Goal: Task Accomplishment & Management: Manage account settings

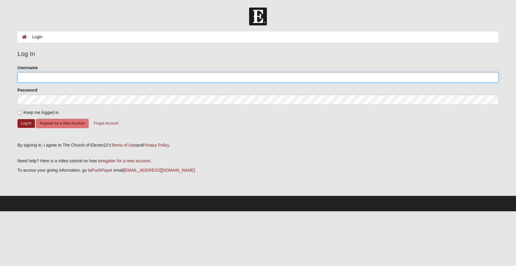
click at [210, 79] on input "Username" at bounding box center [258, 77] width 481 height 10
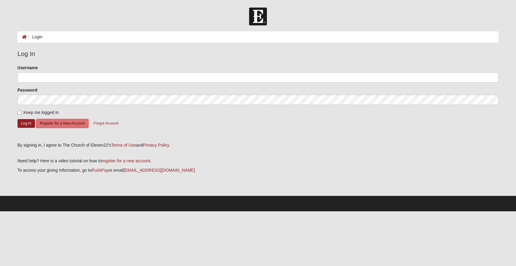
click at [234, 150] on p at bounding box center [258, 151] width 481 height 6
click at [103, 123] on button "Forgot Account" at bounding box center [106, 123] width 33 height 9
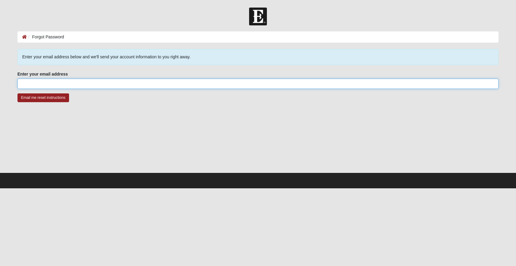
click at [137, 84] on input "Enter your email address" at bounding box center [258, 83] width 481 height 10
type input "[EMAIL_ADDRESS][DOMAIN_NAME]"
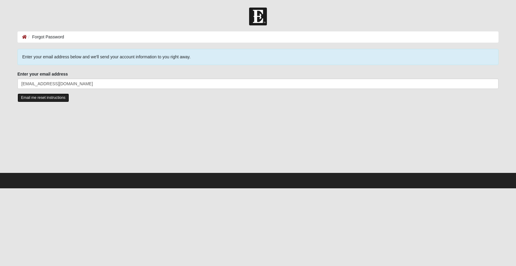
click at [45, 100] on input "Email me reset instructions" at bounding box center [44, 97] width 52 height 9
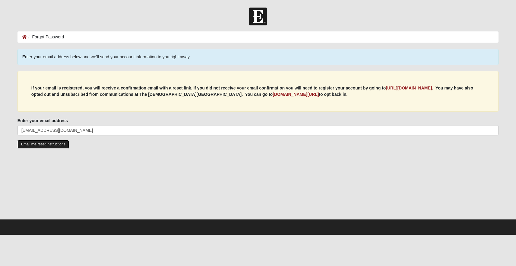
click at [45, 145] on input "Email me reset instructions" at bounding box center [44, 144] width 52 height 9
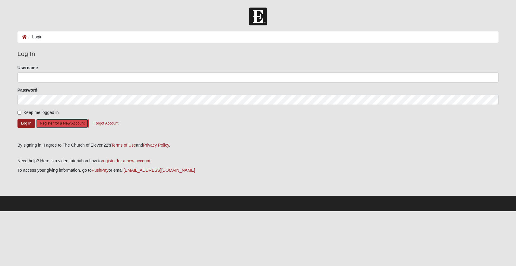
click at [53, 119] on button "Register for a New Account" at bounding box center [62, 123] width 53 height 9
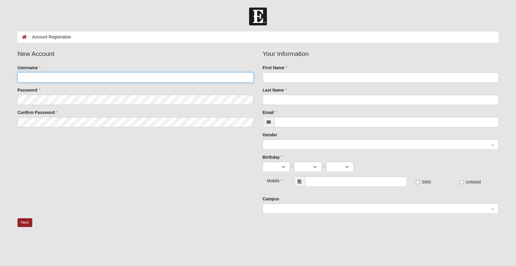
click at [105, 73] on input "Username" at bounding box center [136, 77] width 236 height 10
type input "cgoodson19"
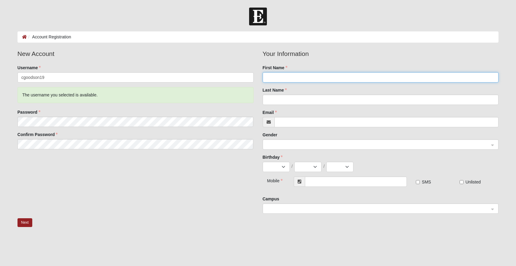
click at [302, 74] on input "First Name" at bounding box center [381, 77] width 236 height 10
click at [266, 77] on input "[PERSON_NAME]" at bounding box center [381, 77] width 236 height 10
type input "[PERSON_NAME]"
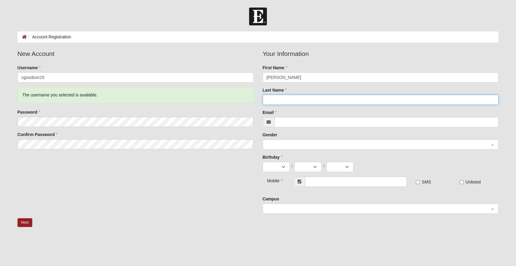
click at [269, 97] on input "Last Name" at bounding box center [381, 99] width 236 height 10
type input "[PERSON_NAME]"
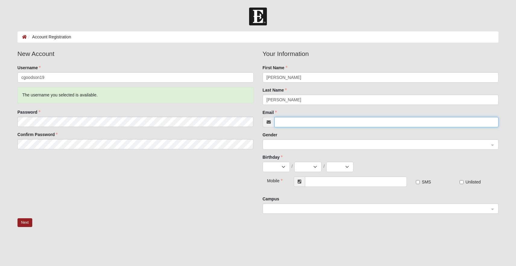
click at [364, 119] on input "Email" at bounding box center [387, 122] width 225 height 10
type input "[EMAIL_ADDRESS][DOMAIN_NAME]"
click at [336, 143] on span at bounding box center [378, 144] width 223 height 7
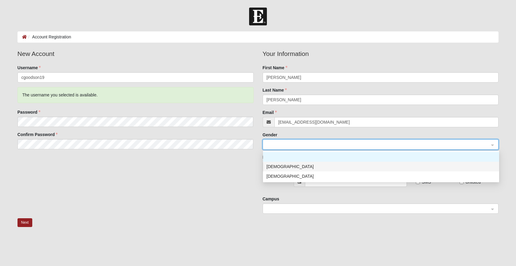
click at [306, 166] on div "[DEMOGRAPHIC_DATA]" at bounding box center [381, 166] width 229 height 7
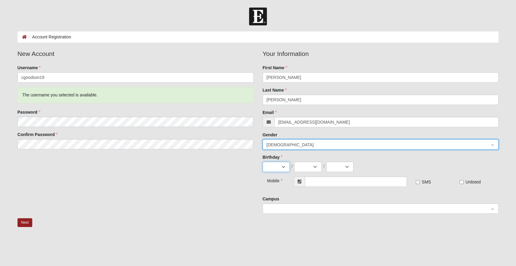
click at [282, 166] on select "Jan Feb Mar Apr May Jun Jul Aug Sep Oct Nov Dec" at bounding box center [276, 166] width 27 height 10
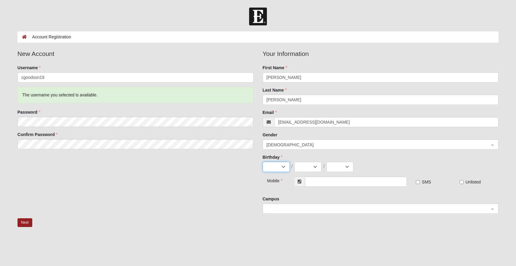
select select "10"
click at [263, 161] on select "Jan Feb Mar Apr May Jun Jul Aug Sep Oct Nov Dec" at bounding box center [276, 166] width 27 height 10
click at [308, 169] on select "1 2 3 4 5 6 7 8 9 10 11 12 13 14 15 16 17 18 19 20 21 22 23 24 25 26 27 28 29 3…" at bounding box center [308, 166] width 27 height 10
select select "21"
click at [295, 161] on select "1 2 3 4 5 6 7 8 9 10 11 12 13 14 15 16 17 18 19 20 21 22 23 24 25 26 27 28 29 3…" at bounding box center [308, 166] width 27 height 10
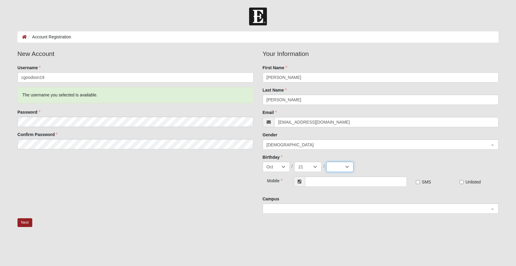
click at [351, 168] on select "2025 2024 2023 2022 2021 2020 2019 2018 2017 2016 2015 2014 2013 2012 2011 2010…" at bounding box center [339, 166] width 27 height 10
select select "1975"
click at [326, 161] on select "2025 2024 2023 2022 2021 2020 2019 2018 2017 2016 2015 2014 2013 2012 2011 2010…" at bounding box center [339, 166] width 27 height 10
click at [322, 183] on input "text" at bounding box center [356, 181] width 102 height 10
type input "[PHONE_NUMBER]"
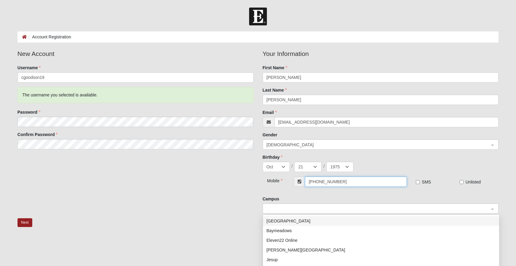
click at [403, 208] on span at bounding box center [378, 208] width 223 height 7
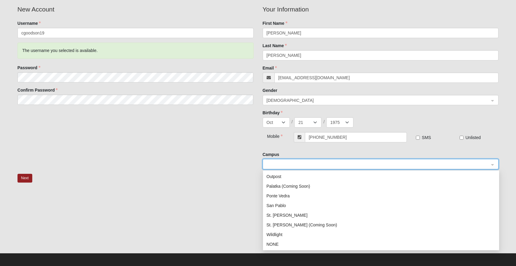
scroll to position [46, 0]
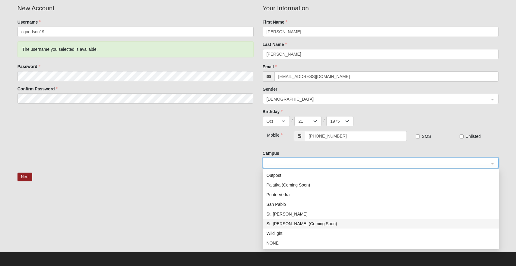
click at [323, 221] on div "St. [PERSON_NAME] (Coming Soon)" at bounding box center [381, 223] width 229 height 7
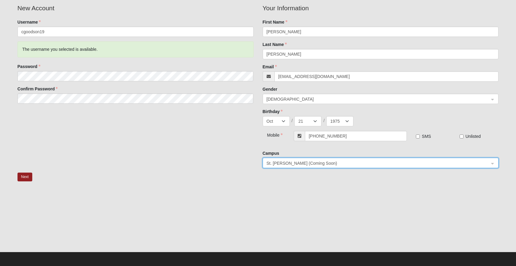
click at [282, 196] on div at bounding box center [258, 221] width 481 height 60
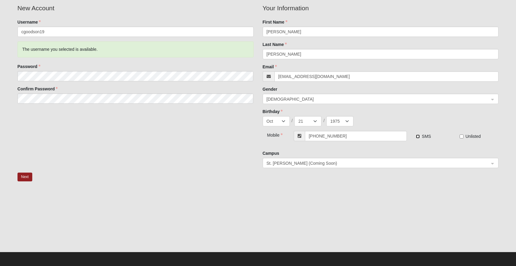
click at [419, 137] on input "SMS" at bounding box center [418, 136] width 4 height 4
checkbox input "true"
click at [233, 129] on div "New Account Username cgoodson19 The username you selected is available. Passwor…" at bounding box center [258, 87] width 490 height 169
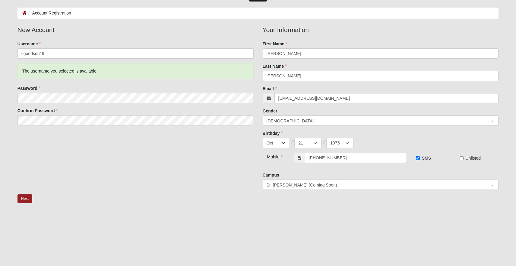
scroll to position [0, 0]
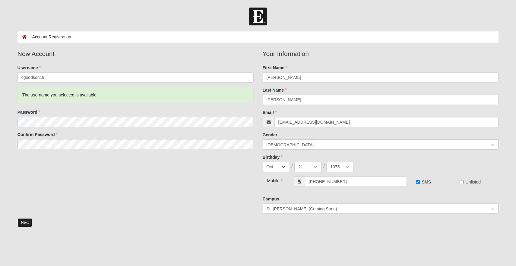
click at [22, 224] on button "Next" at bounding box center [25, 222] width 15 height 9
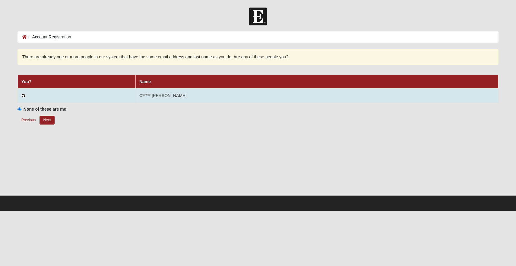
click at [23, 96] on input "radio" at bounding box center [23, 96] width 4 height 4
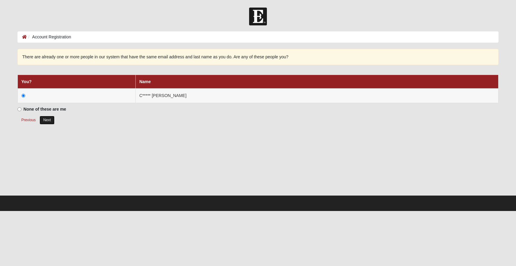
click at [47, 117] on button "Next" at bounding box center [47, 120] width 15 height 9
radio input "true"
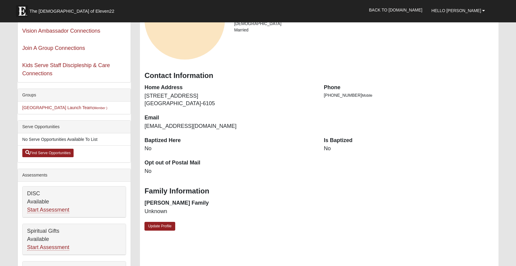
scroll to position [85, 0]
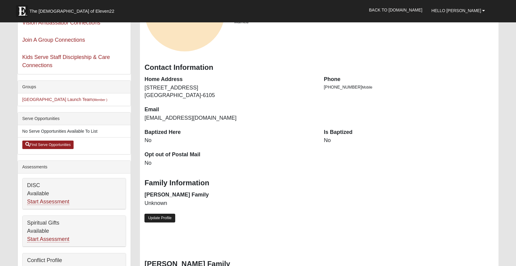
click at [169, 218] on link "Update Profile" at bounding box center [160, 217] width 31 height 9
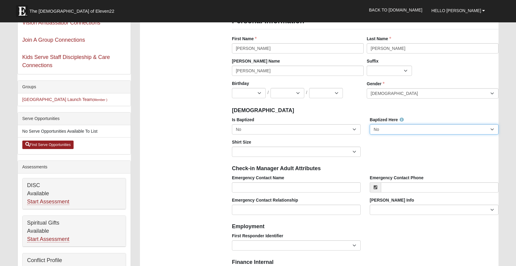
click at [392, 126] on select "No Yes" at bounding box center [434, 129] width 129 height 10
click at [370, 124] on select "No Yes" at bounding box center [434, 129] width 129 height 10
click at [410, 131] on select "No Yes" at bounding box center [434, 129] width 129 height 10
select select "False"
click at [370, 124] on select "No Yes" at bounding box center [434, 129] width 129 height 10
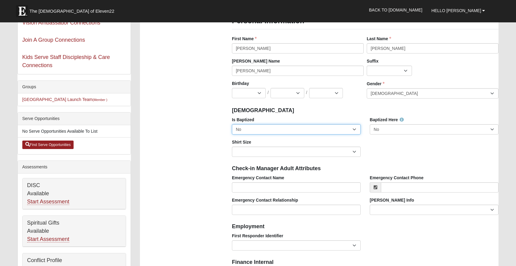
click at [355, 128] on select "No Yes" at bounding box center [296, 129] width 129 height 10
select select "True"
click at [232, 124] on select "No Yes" at bounding box center [296, 129] width 129 height 10
click at [355, 150] on select "Adult Small Adult Medium Adult Large Adult XL Adult XXL Adult 3XL Adult 4XL You…" at bounding box center [296, 151] width 129 height 10
select select "Adult Large"
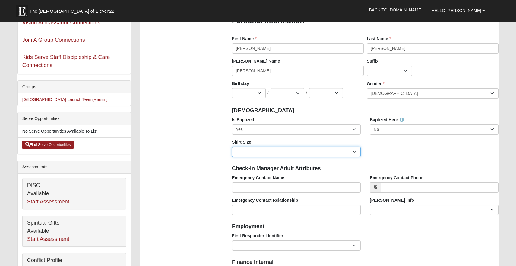
click at [232, 146] on select "Adult Small Adult Medium Adult Large Adult XL Adult XXL Adult 3XL Adult 4XL You…" at bounding box center [296, 151] width 129 height 10
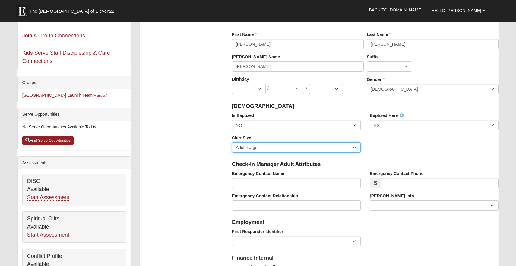
scroll to position [0, 0]
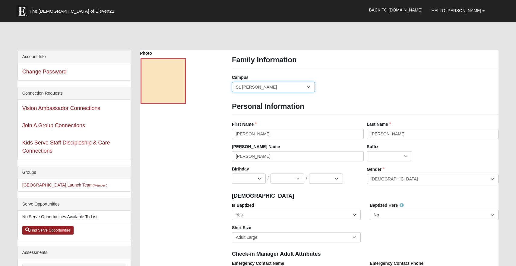
click at [307, 86] on select "Arlington Baymeadows Eleven22 Online Fleming Island Jesup Mandarin North Jax Or…" at bounding box center [273, 87] width 83 height 10
select select "19"
click at [232, 82] on select "Arlington Baymeadows Eleven22 Online Fleming Island Jesup Mandarin North Jax Or…" at bounding box center [273, 87] width 83 height 10
click at [332, 108] on h3 "Personal Information" at bounding box center [365, 106] width 267 height 9
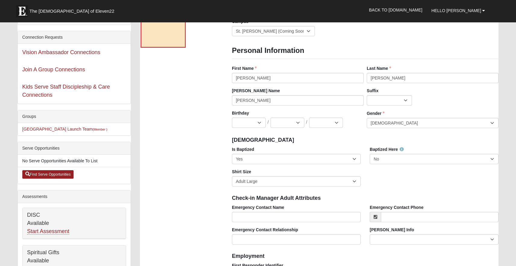
scroll to position [56, 0]
click at [259, 122] on select "Jan Feb Mar Apr May Jun Jul Aug Sep Oct Nov Dec" at bounding box center [249, 122] width 34 height 10
select select "10"
click at [232, 117] on select "Jan Feb Mar Apr May Jun Jul Aug Sep Oct Nov Dec" at bounding box center [249, 122] width 34 height 10
click at [289, 123] on select "1 2 3 4 5 6 7 8 9 10 11 12 13 14 15 16 17 18 19 20 21 22 23 24 25 26 27 28 29 3…" at bounding box center [288, 122] width 34 height 10
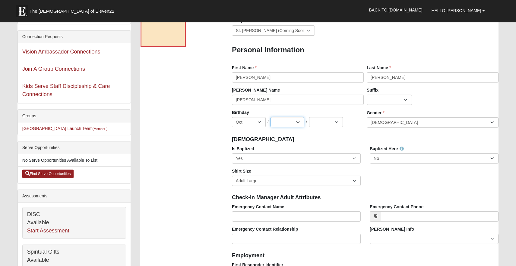
select select "21"
click at [271, 117] on select "1 2 3 4 5 6 7 8 9 10 11 12 13 14 15 16 17 18 19 20 21 22 23 24 25 26 27 28 29 3…" at bounding box center [288, 122] width 34 height 10
click at [338, 124] on select "2025 2024 2023 2022 2021 2020 2019 2018 2017 2016 2015 2014 2013 2012 2011 2010…" at bounding box center [326, 122] width 34 height 10
select select "1975"
click at [309, 117] on select "2025 2024 2023 2022 2021 2020 2019 2018 2017 2016 2015 2014 2013 2012 2011 2010…" at bounding box center [326, 122] width 34 height 10
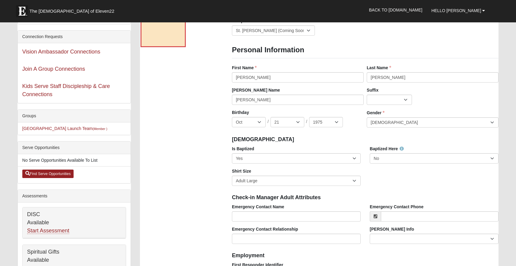
click at [341, 140] on h4 "[DEMOGRAPHIC_DATA]" at bounding box center [365, 139] width 267 height 7
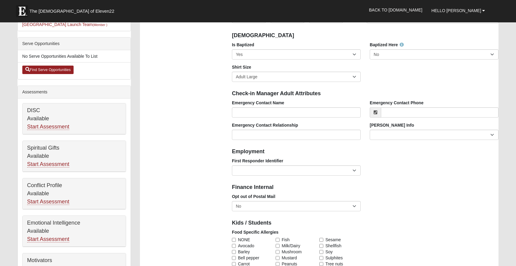
scroll to position [157, 0]
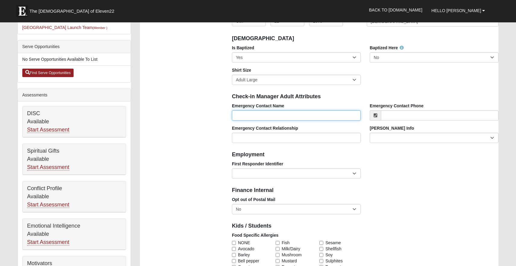
click at [251, 117] on input "Emergency Contact Name" at bounding box center [296, 115] width 129 height 10
type input "[PERSON_NAME]"
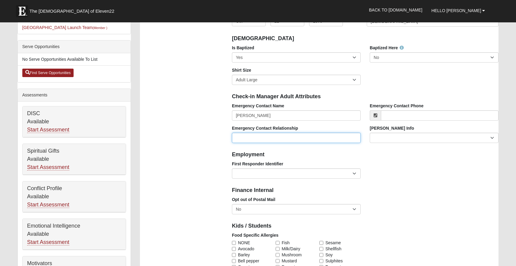
click at [327, 138] on input "Emergency Contact Relationship" at bounding box center [296, 137] width 129 height 10
type input "Wife"
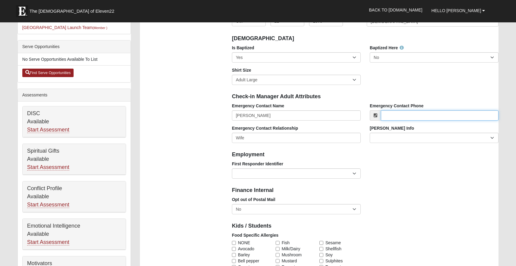
click at [458, 115] on input "Emergency Contact Phone" at bounding box center [440, 115] width 118 height 10
type input "[PHONE_NUMBER]"
click at [474, 172] on div "First Responder Identifier EMT | Paramedic | Medical Firefighter | Fire Departm…" at bounding box center [366, 172] width 276 height 22
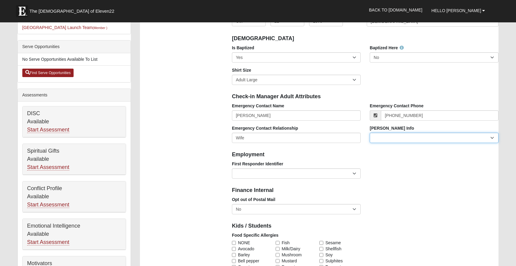
click at [448, 139] on select "Current Foster Child Current Foster Parent Former Foster Child Former Foster Pa…" at bounding box center [434, 137] width 129 height 10
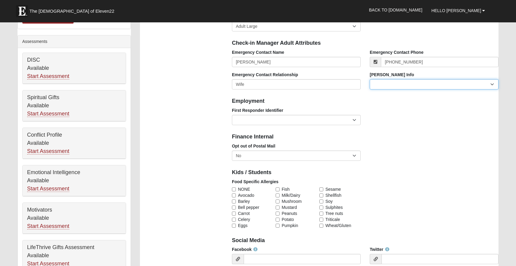
scroll to position [212, 0]
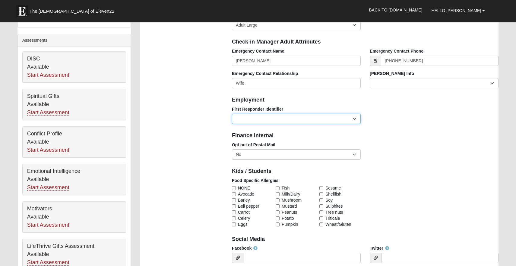
click at [315, 120] on select "EMT | Paramedic | Medical Firefighter | Fire Department Police Officer | Sherif…" at bounding box center [296, 118] width 129 height 10
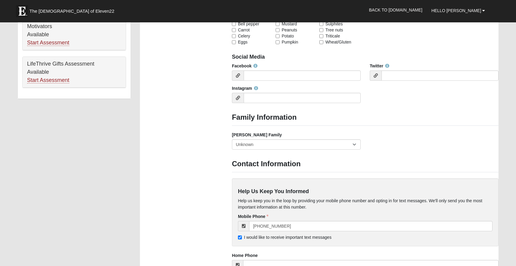
scroll to position [407, 0]
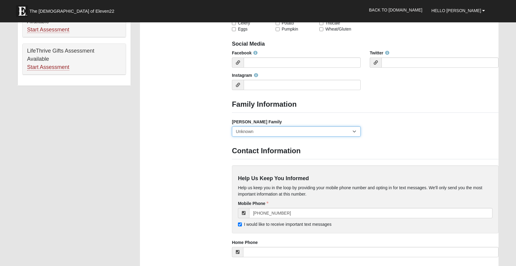
click at [272, 132] on select "Yes, we are a current foster family No, we are a former foster family No, we ha…" at bounding box center [296, 131] width 129 height 10
select select "2890"
click at [232, 126] on select "Yes, we are a current foster family No, we are a former foster family No, we ha…" at bounding box center [296, 131] width 129 height 10
click at [254, 135] on select "Yes, we are a current foster family No, we are a former foster family No, we ha…" at bounding box center [296, 131] width 129 height 10
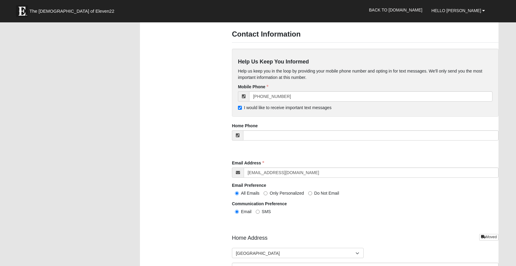
scroll to position [524, 0]
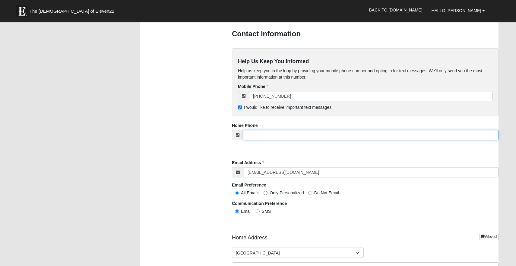
click at [266, 137] on input "tel" at bounding box center [371, 135] width 256 height 10
click at [276, 135] on input "tel" at bounding box center [371, 135] width 256 height 10
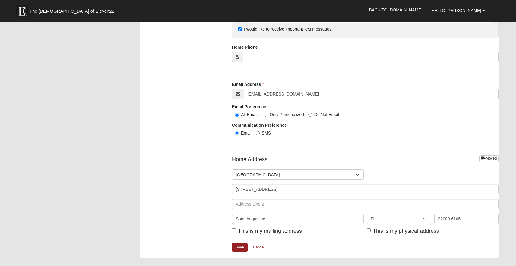
scroll to position [607, 0]
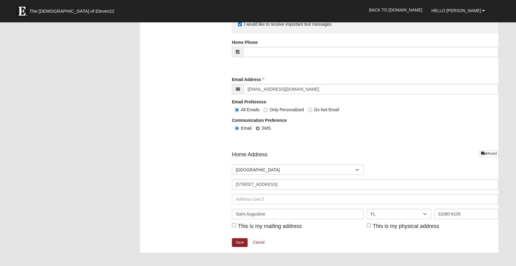
click at [257, 129] on input "SMS" at bounding box center [258, 128] width 4 height 4
radio input "true"
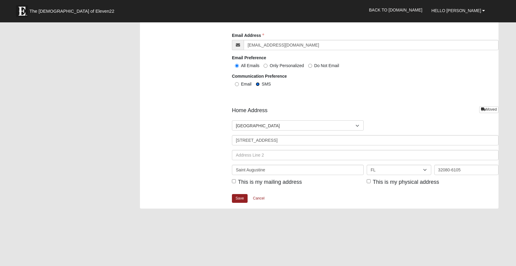
scroll to position [668, 0]
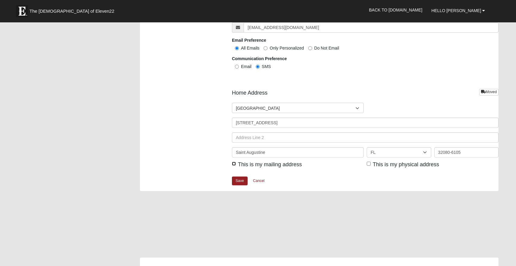
click at [234, 165] on input "This is my mailing address" at bounding box center [234, 163] width 4 height 4
checkbox input "true"
click at [370, 165] on input "This is my physical address" at bounding box center [369, 163] width 4 height 4
checkbox input "true"
click at [239, 180] on link "Save" at bounding box center [240, 180] width 16 height 9
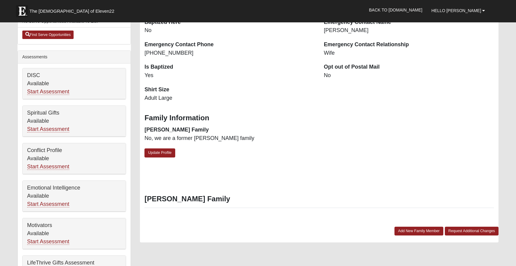
scroll to position [196, 0]
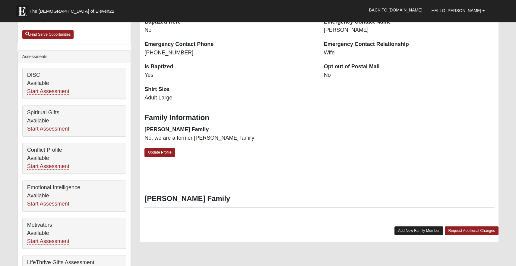
click at [403, 229] on link "Add New Family Member" at bounding box center [419, 230] width 49 height 9
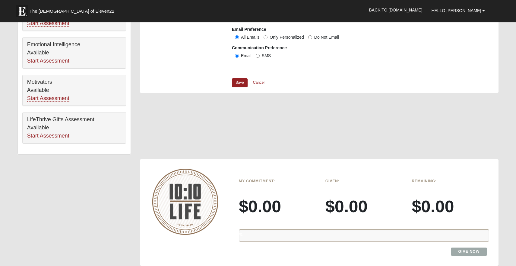
scroll to position [352, 0]
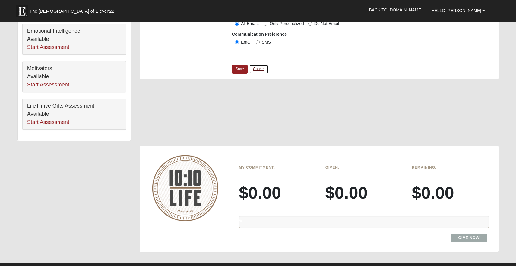
click at [259, 67] on link "Cancel" at bounding box center [258, 68] width 19 height 9
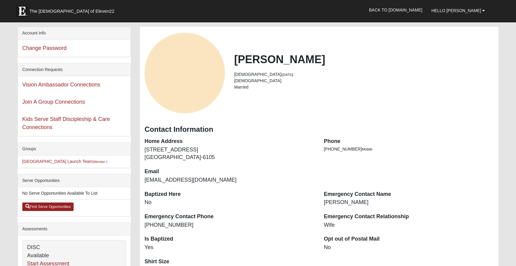
scroll to position [0, 0]
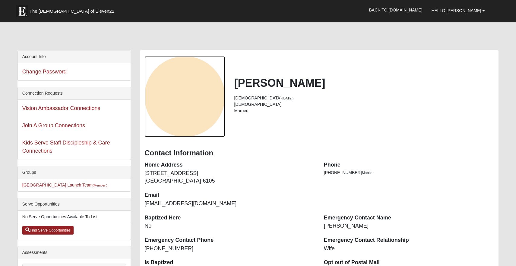
click at [210, 91] on img "View Fullsize Photo" at bounding box center [185, 96] width 81 height 81
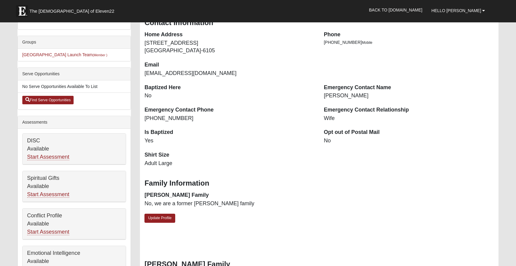
scroll to position [135, 0]
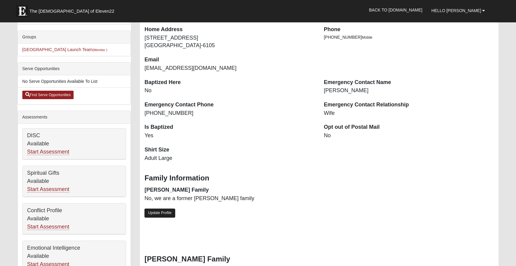
click at [158, 212] on link "Update Profile" at bounding box center [160, 212] width 31 height 9
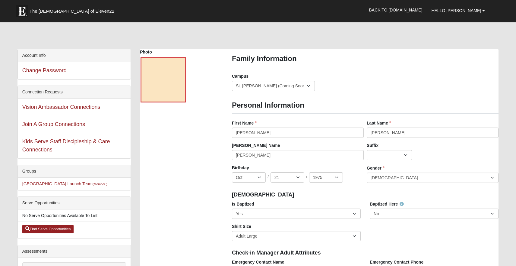
scroll to position [0, 0]
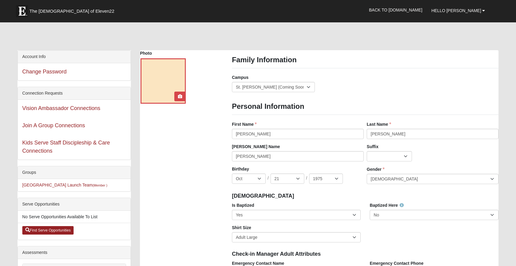
click at [173, 100] on div at bounding box center [163, 80] width 45 height 45
click at [183, 96] on link at bounding box center [180, 96] width 8 height 10
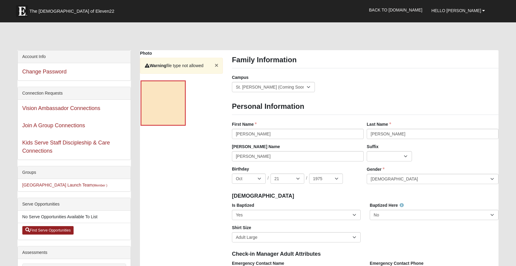
click at [216, 64] on button "×" at bounding box center [217, 65] width 4 height 6
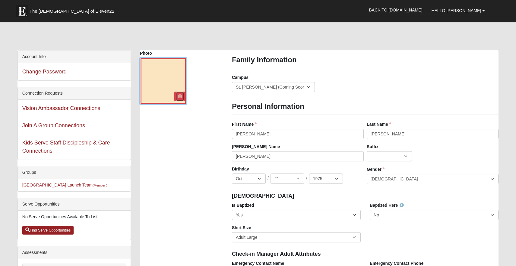
click at [183, 97] on link at bounding box center [180, 96] width 8 height 10
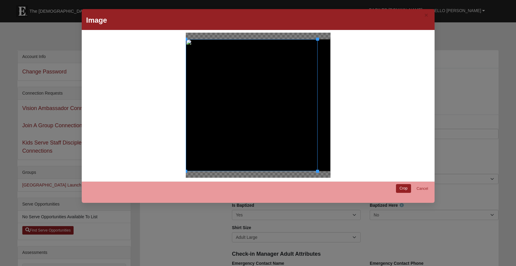
drag, startPoint x: 304, startPoint y: 150, endPoint x: 299, endPoint y: 150, distance: 4.8
click at [299, 150] on div at bounding box center [252, 105] width 132 height 132
click at [399, 188] on link "Crop" at bounding box center [403, 188] width 15 height 9
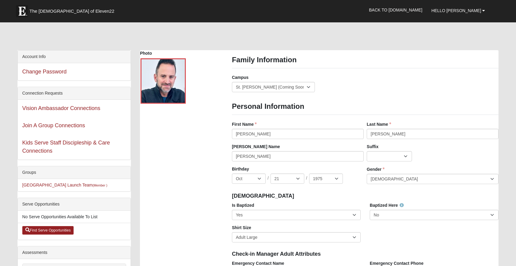
click at [325, 74] on div "Family Information Campus [GEOGRAPHIC_DATA] Eleven22 Online [PERSON_NAME][GEOGR…" at bounding box center [365, 76] width 267 height 41
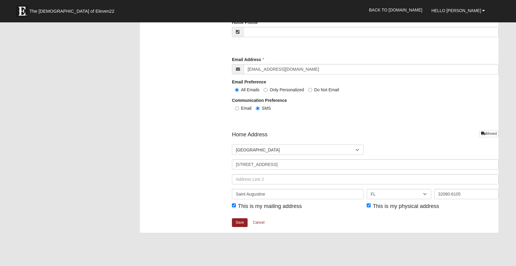
scroll to position [625, 0]
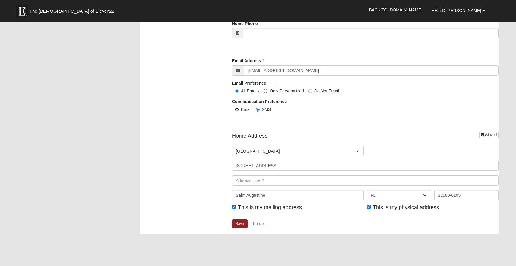
click at [236, 108] on input "Email" at bounding box center [237, 109] width 4 height 4
radio input "true"
click at [240, 224] on link "Save" at bounding box center [240, 223] width 16 height 9
